Goal: Information Seeking & Learning: Find specific fact

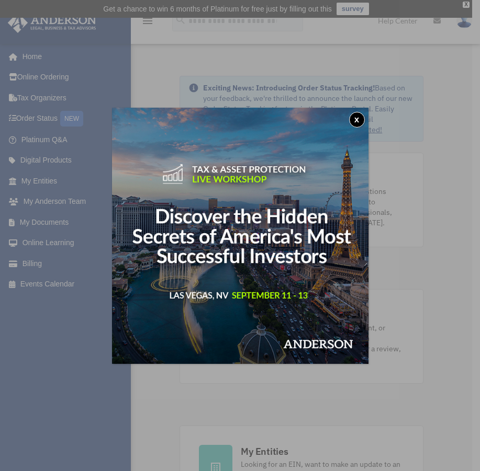
click at [356, 117] on button "x" at bounding box center [357, 120] width 16 height 16
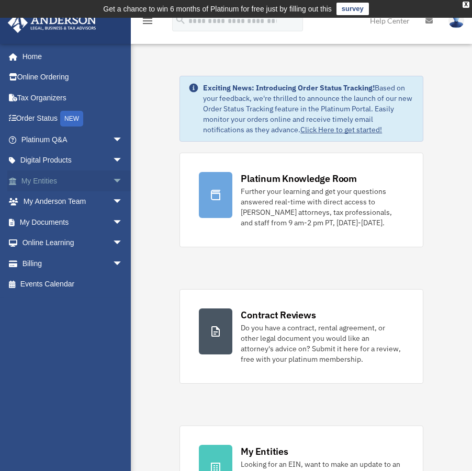
click at [47, 181] on link "My Entities arrow_drop_down" at bounding box center [72, 181] width 131 height 21
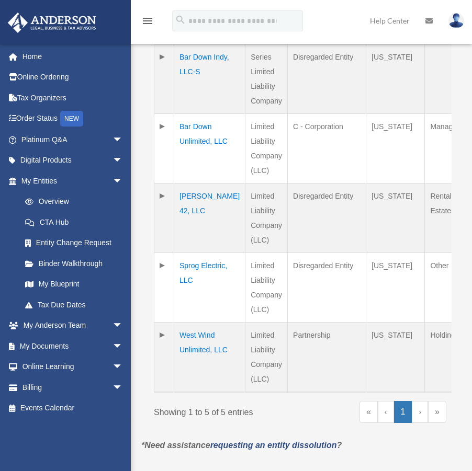
scroll to position [366, 0]
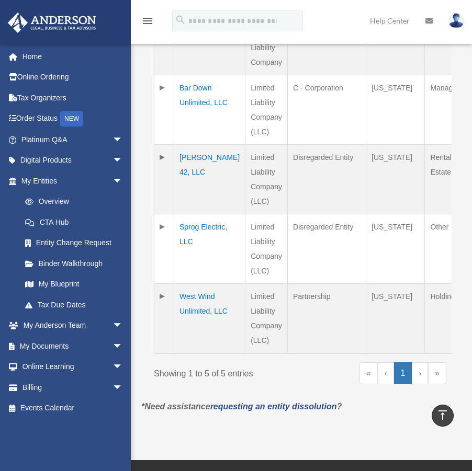
drag, startPoint x: 200, startPoint y: 343, endPoint x: 174, endPoint y: 300, distance: 50.3
click at [174, 300] on td "West Wind Unlimited, LLC" at bounding box center [209, 319] width 71 height 70
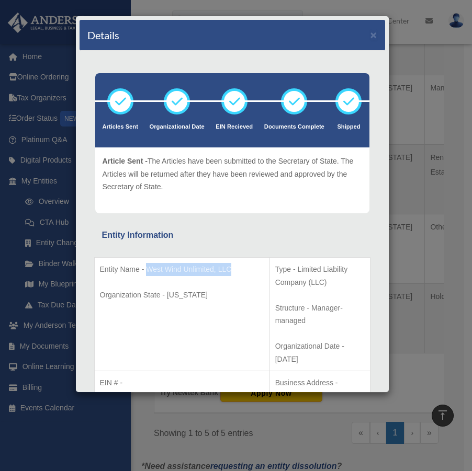
drag, startPoint x: 150, startPoint y: 282, endPoint x: 148, endPoint y: 260, distance: 22.1
click at [148, 260] on td "Entity Name - West Wind Unlimited, LLC Organization State - Wyoming" at bounding box center [181, 315] width 175 height 114
copy p "West Wind Unlimited, LLC"
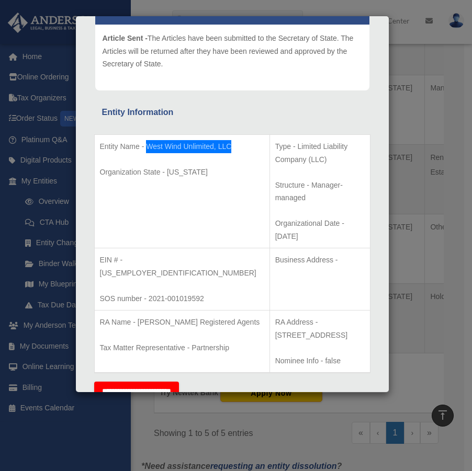
scroll to position [0, 0]
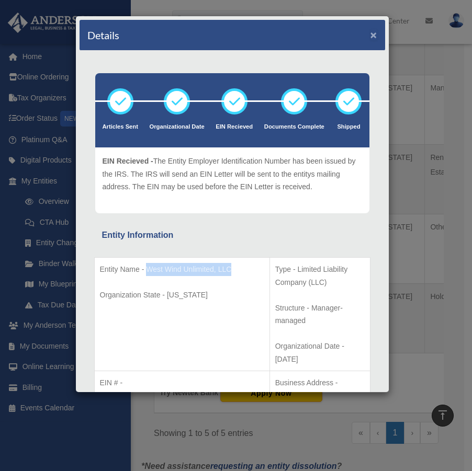
click at [370, 33] on button "×" at bounding box center [373, 34] width 7 height 11
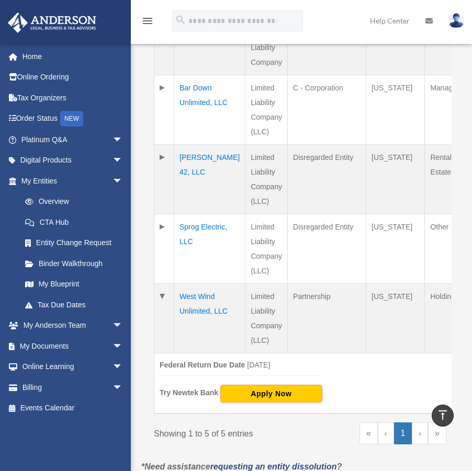
click at [187, 155] on td "[PERSON_NAME] 42, LLC" at bounding box center [209, 180] width 71 height 70
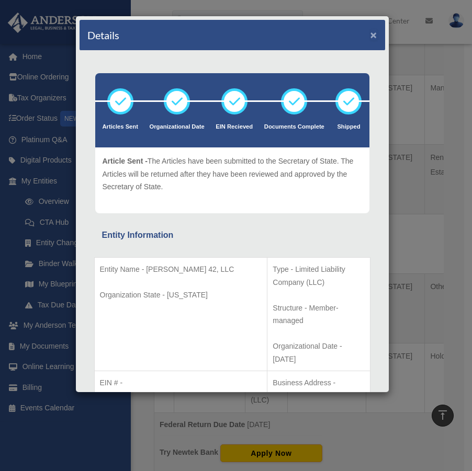
click at [370, 36] on button "×" at bounding box center [373, 34] width 7 height 11
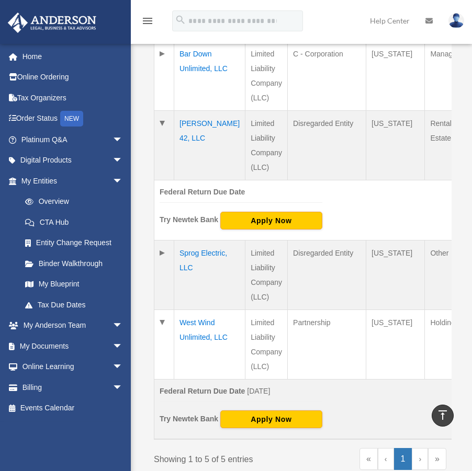
scroll to position [419, 0]
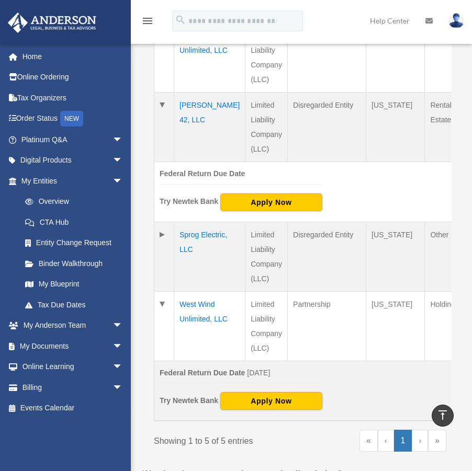
click at [245, 264] on td "Limited Liability Company (LLC)" at bounding box center [266, 257] width 42 height 70
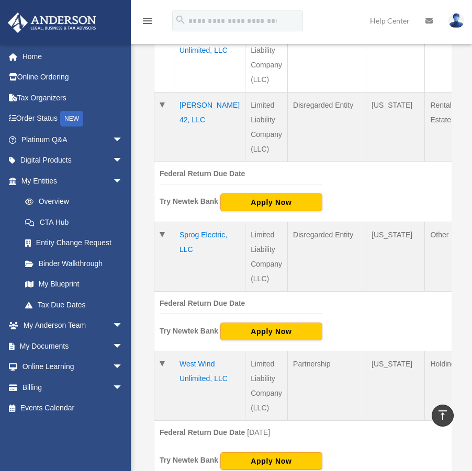
click at [184, 247] on td "Sprog Electric, LLC" at bounding box center [209, 257] width 71 height 70
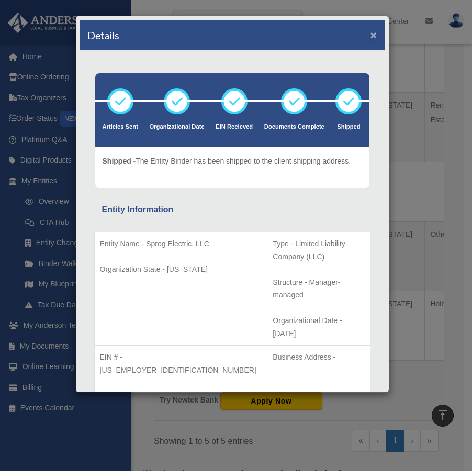
click at [370, 33] on button "×" at bounding box center [373, 34] width 7 height 11
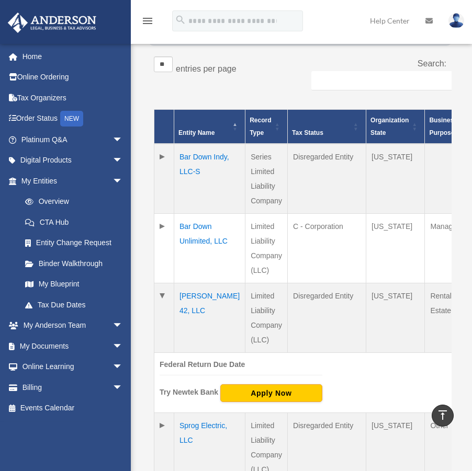
scroll to position [209, 0]
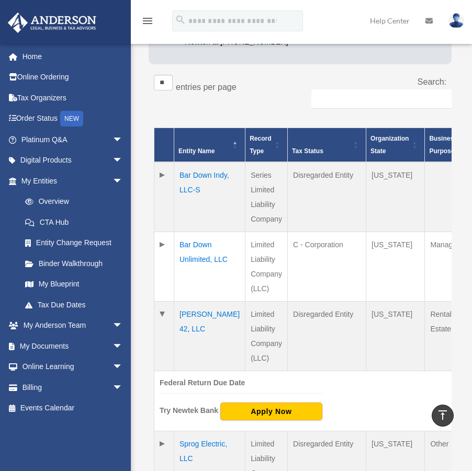
click at [245, 196] on td "Series Limited Liability Company" at bounding box center [266, 197] width 42 height 70
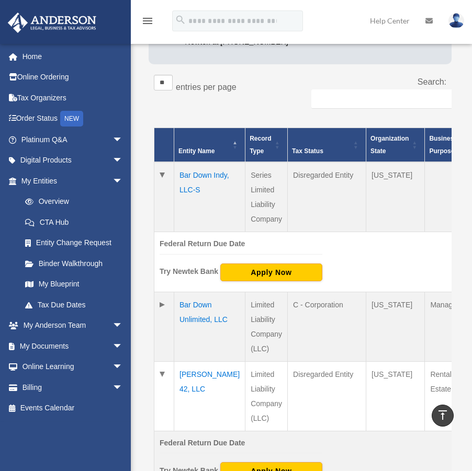
click at [193, 198] on td "Bar Down Indy, LLC-S" at bounding box center [209, 197] width 71 height 70
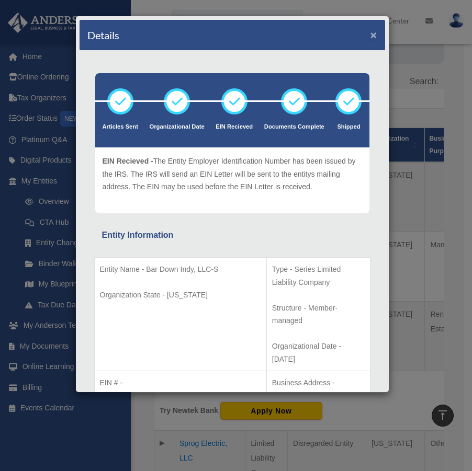
click at [370, 33] on button "×" at bounding box center [373, 34] width 7 height 11
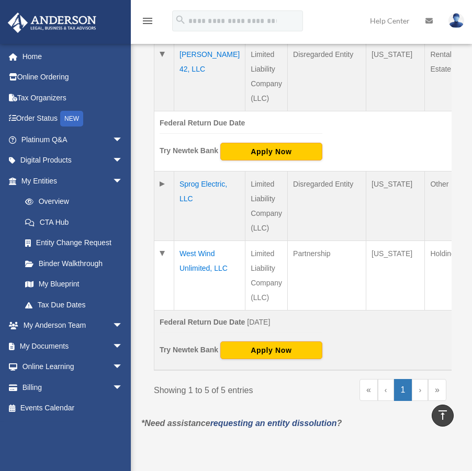
scroll to position [471, 0]
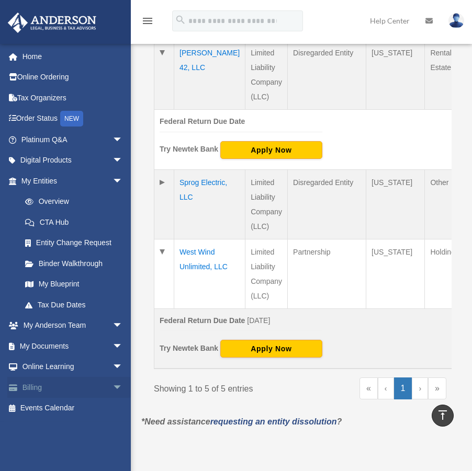
click at [33, 386] on link "Billing arrow_drop_down" at bounding box center [72, 387] width 131 height 21
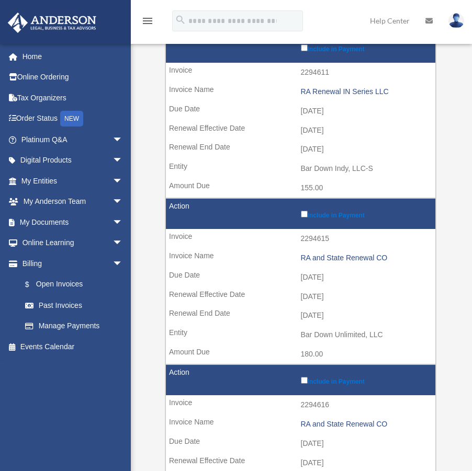
scroll to position [366, 0]
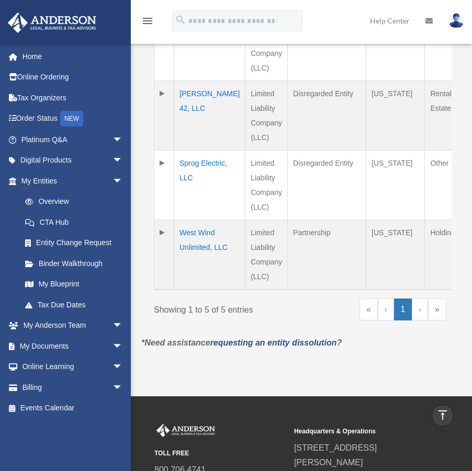
scroll to position [436, 0]
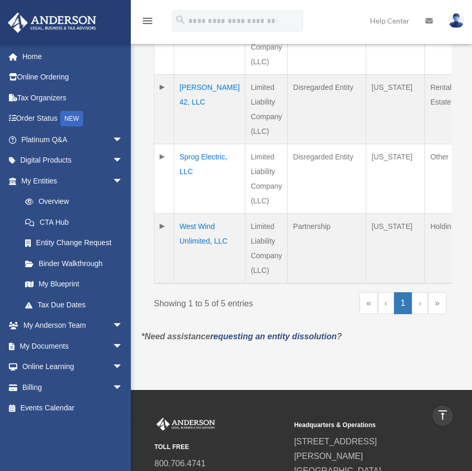
click at [190, 245] on td "West Wind Unlimited, LLC" at bounding box center [209, 249] width 71 height 70
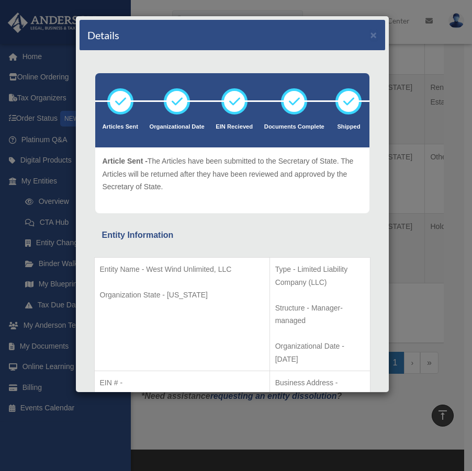
click at [157, 302] on p "Organization State - Wyoming" at bounding box center [182, 295] width 164 height 13
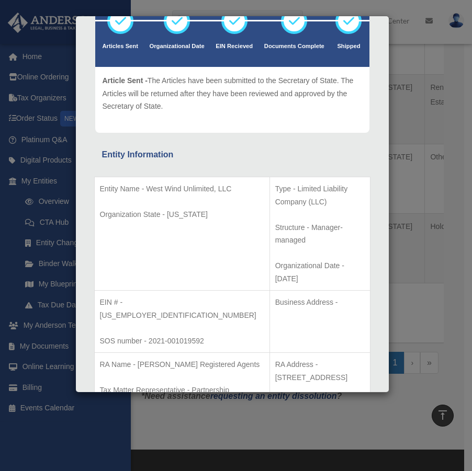
scroll to position [60, 0]
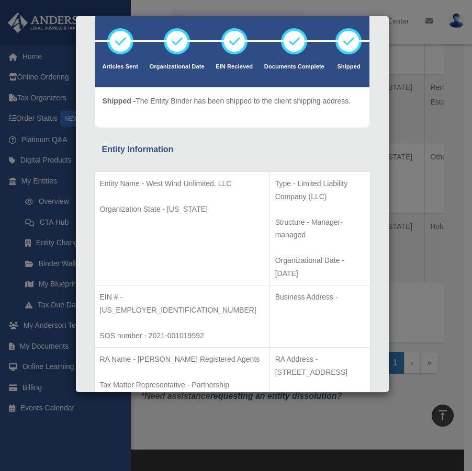
click at [269, 286] on td "Business Address -" at bounding box center [319, 317] width 100 height 62
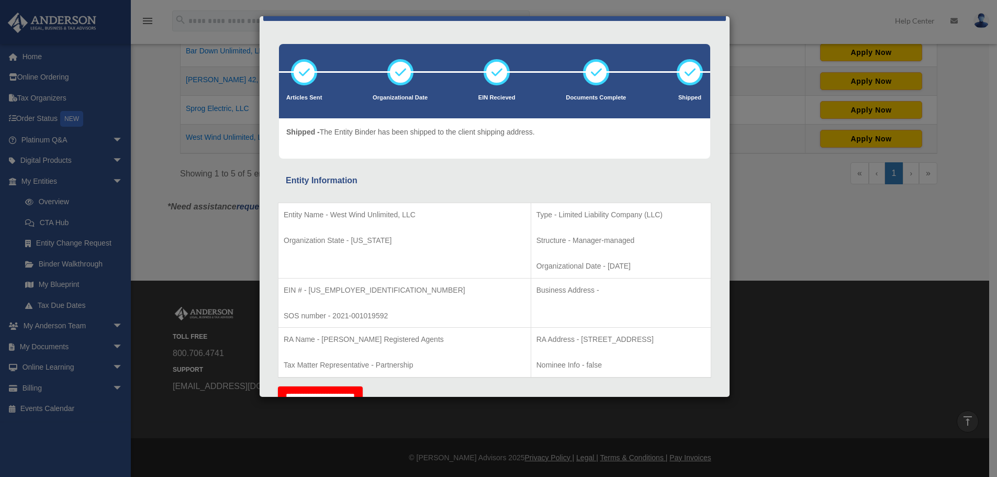
scroll to position [0, 0]
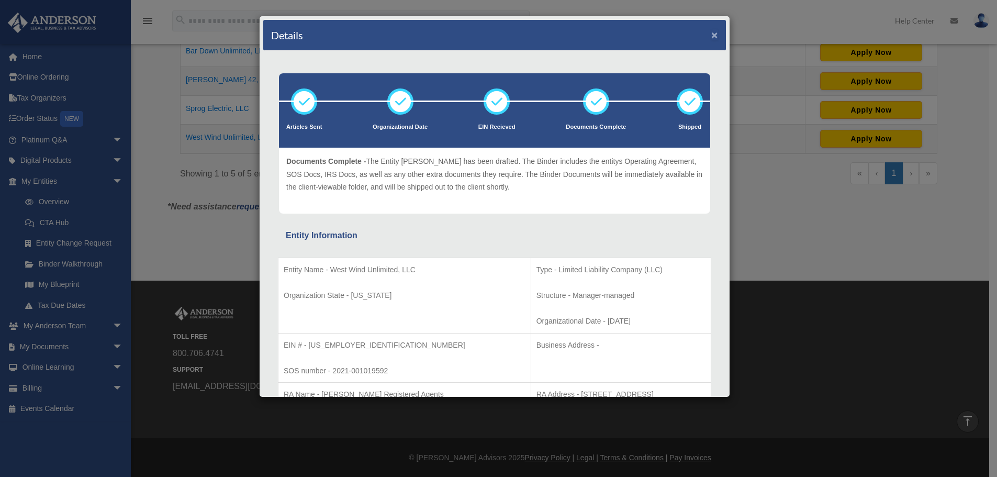
click at [471, 32] on button "×" at bounding box center [714, 34] width 7 height 11
